Goal: Information Seeking & Learning: Learn about a topic

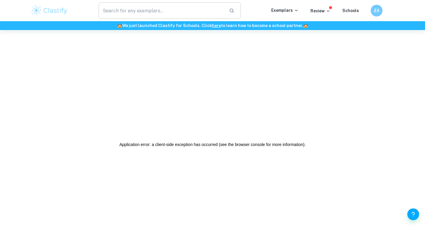
click at [157, 8] on input "text" at bounding box center [162, 10] width 126 height 17
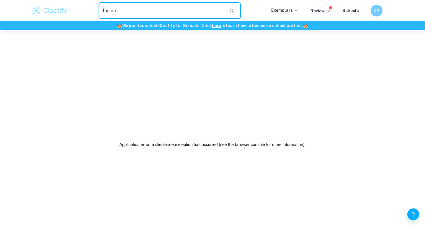
type input "bio ee"
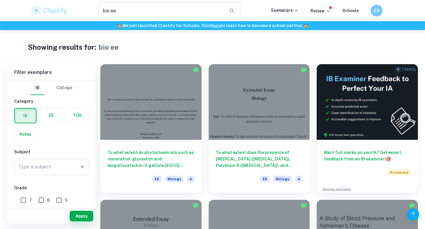
click at [47, 120] on label "button" at bounding box center [51, 116] width 22 height 14
click at [0, 0] on input "radio" at bounding box center [0, 0] width 0 height 0
click at [47, 171] on input "Type a subject" at bounding box center [47, 167] width 60 height 11
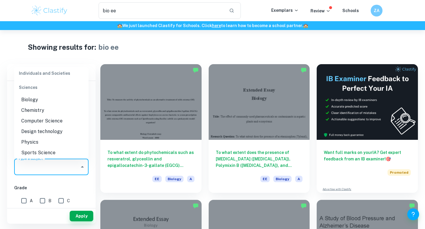
scroll to position [666, 0]
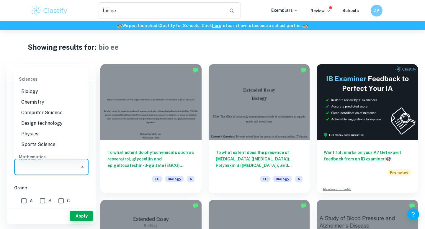
click at [26, 90] on li "Biology" at bounding box center [51, 91] width 74 height 11
type input "Biology"
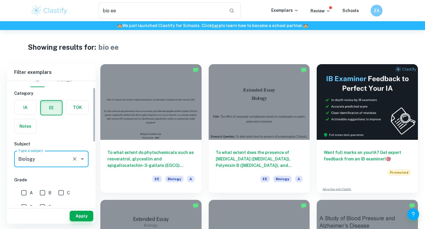
scroll to position [16, 0]
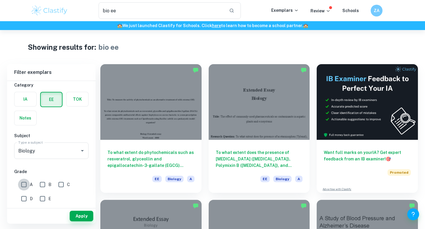
click at [24, 188] on input "A" at bounding box center [24, 185] width 12 height 12
checkbox input "true"
click at [87, 216] on button "Apply" at bounding box center [82, 216] width 24 height 11
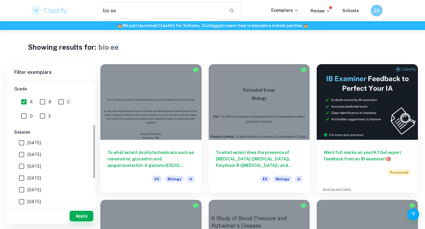
scroll to position [116, 0]
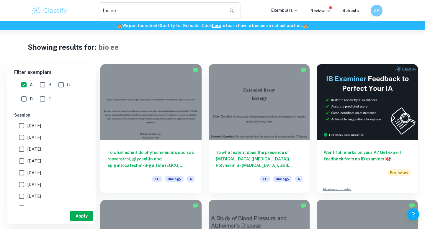
click at [77, 214] on button "Apply" at bounding box center [82, 216] width 24 height 11
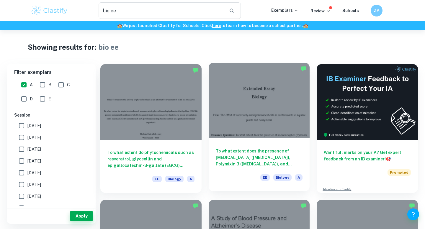
click at [250, 166] on h6 "To what extent does the presence of [MEDICAL_DATA] ([MEDICAL_DATA]), Polymixin …" at bounding box center [259, 157] width 87 height 19
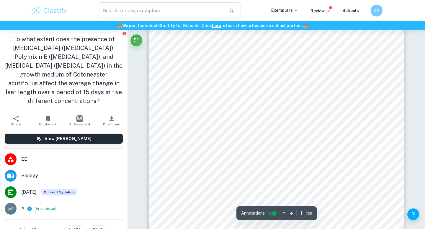
scroll to position [55, 0]
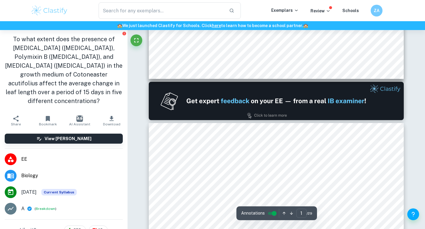
type input "2"
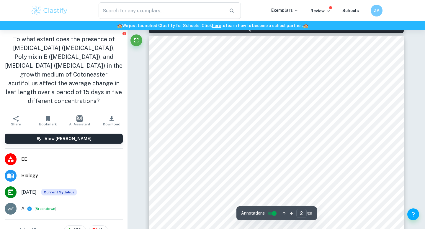
scroll to position [375, 0]
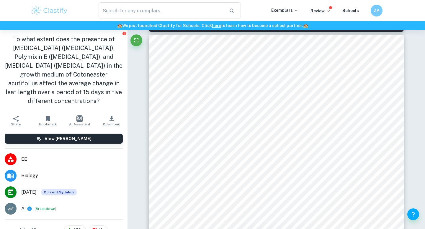
type input "bio ee"
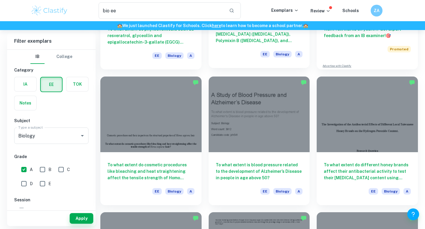
scroll to position [124, 0]
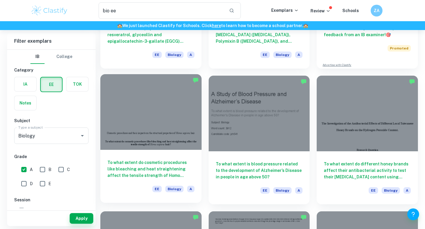
click at [174, 172] on h6 "To what extent do cosmetic procedures like bleaching and heat straightening aff…" at bounding box center [150, 169] width 87 height 19
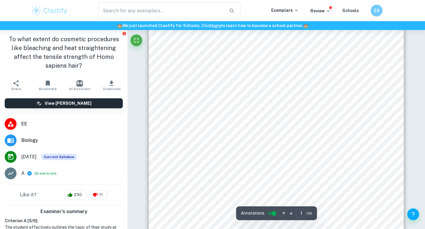
scroll to position [81, 0]
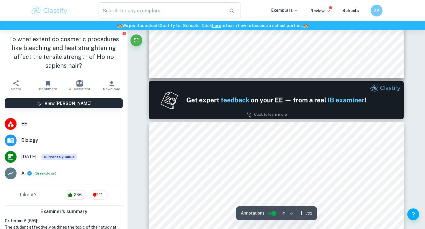
type input "2"
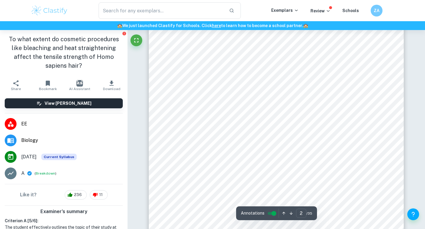
scroll to position [472, 0]
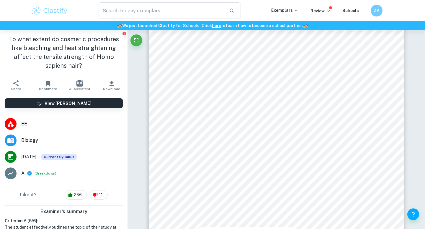
type input "bio ee"
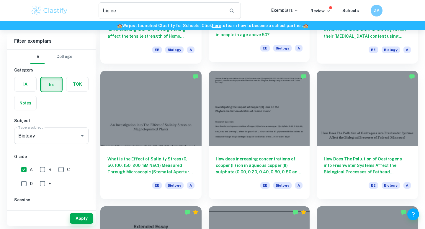
scroll to position [270, 0]
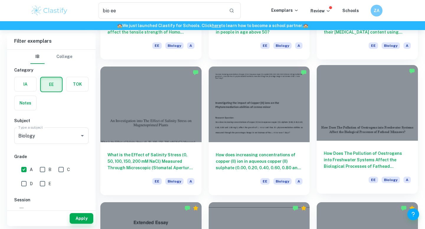
click at [332, 162] on h6 "How Does The Pollution of Oestrogens into Freshwater Systems Affect the Biologi…" at bounding box center [367, 159] width 87 height 19
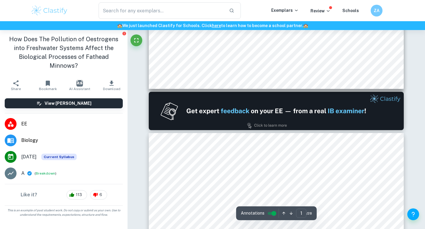
type input "2"
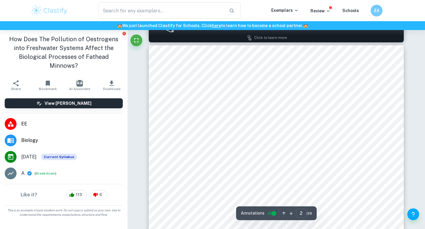
scroll to position [398, 0]
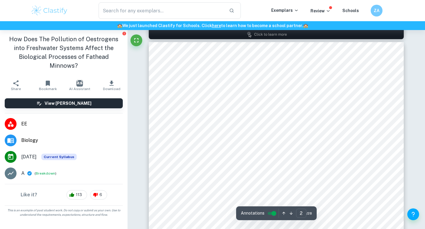
type input "bio ee"
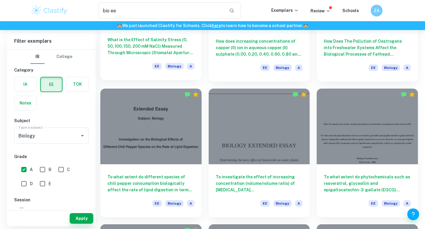
scroll to position [441, 0]
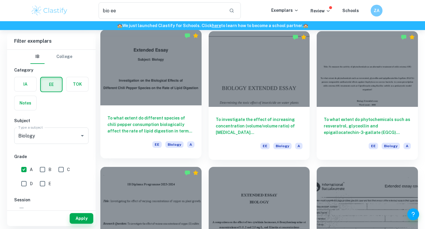
click at [158, 128] on h6 "To what extent do different species of chili pepper consumption biologically af…" at bounding box center [150, 124] width 87 height 19
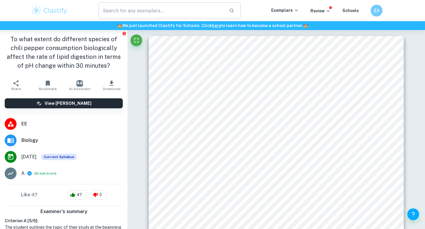
click at [120, 13] on input "text" at bounding box center [162, 10] width 126 height 17
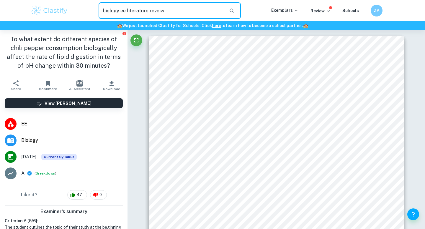
type input "biology ee literature reveiw"
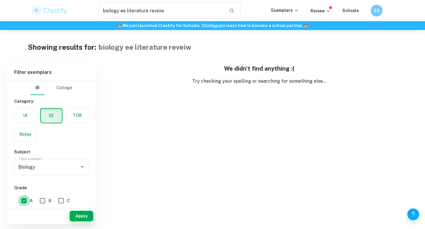
click at [22, 197] on input "A" at bounding box center [24, 201] width 12 height 12
checkbox input "false"
click at [50, 112] on label "button" at bounding box center [51, 116] width 21 height 14
click at [0, 0] on input "radio" at bounding box center [0, 0] width 0 height 0
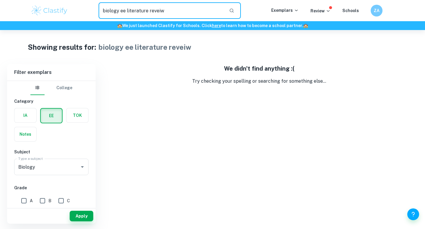
drag, startPoint x: 126, startPoint y: 12, endPoint x: 89, endPoint y: 12, distance: 36.3
click at [89, 12] on div "biology ee literature reveiw ​" at bounding box center [169, 10] width 203 height 17
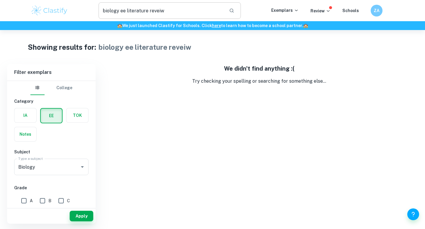
click at [125, 11] on input "biology ee literature reveiw" at bounding box center [162, 10] width 126 height 17
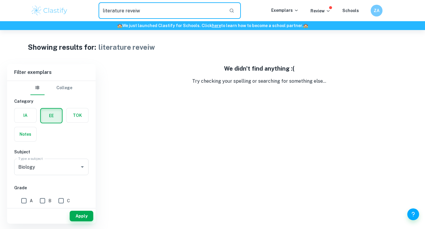
click at [134, 10] on input "literature reveiw" at bounding box center [162, 10] width 126 height 17
type input "literature review"
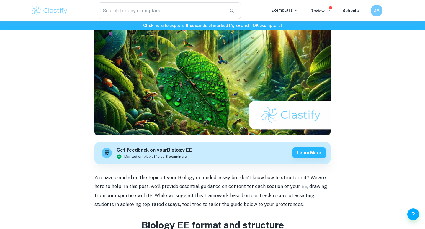
scroll to position [97, 0]
